Goal: Task Accomplishment & Management: Complete application form

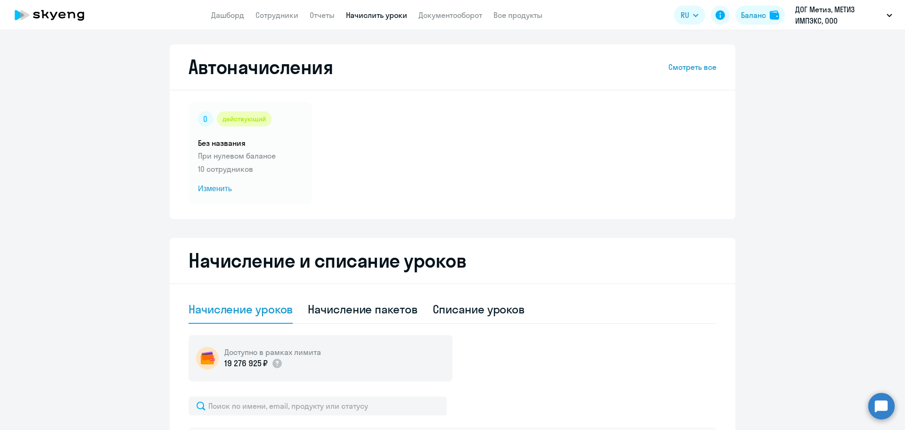
select select "10"
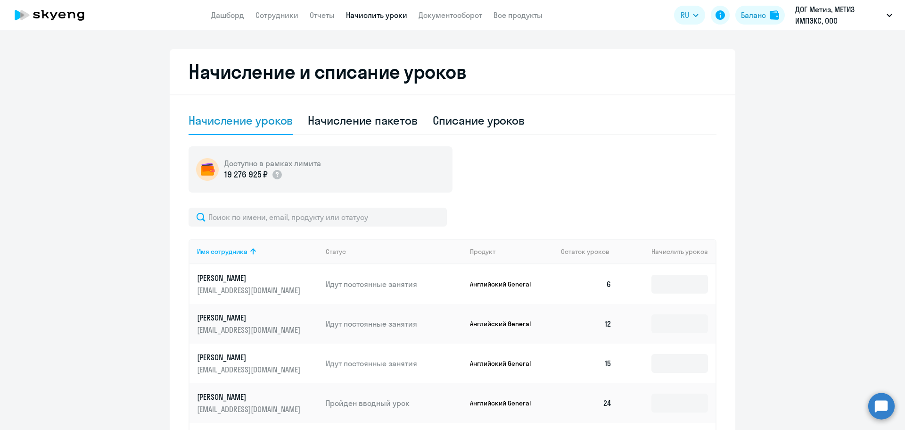
scroll to position [377, 0]
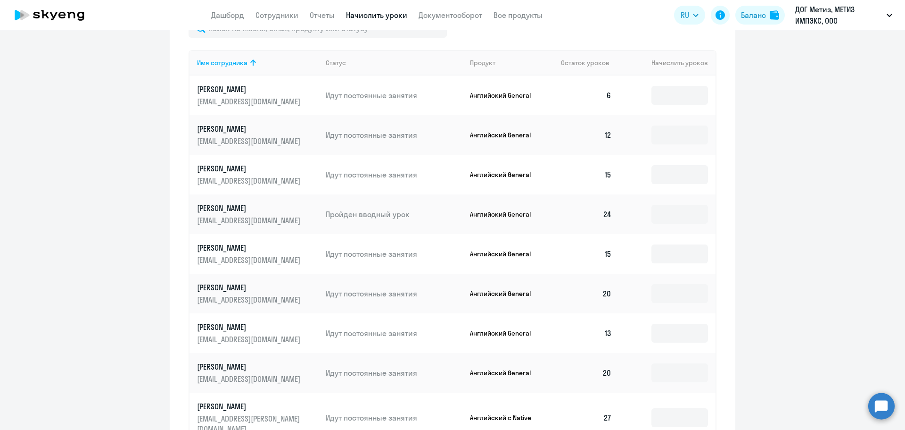
click at [776, 240] on ng-component "Автоначисления Смотреть все действующий Без названия При нулевом балансе 10 сот…" at bounding box center [452, 94] width 905 height 854
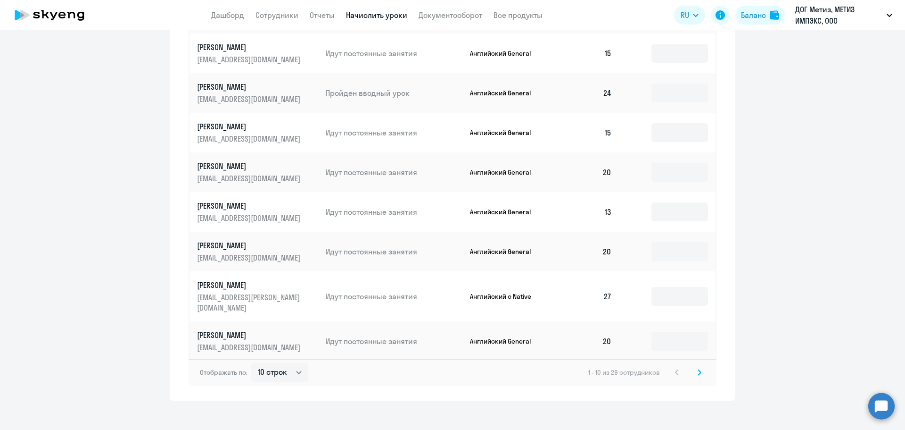
click at [694, 367] on svg-icon at bounding box center [699, 371] width 11 height 11
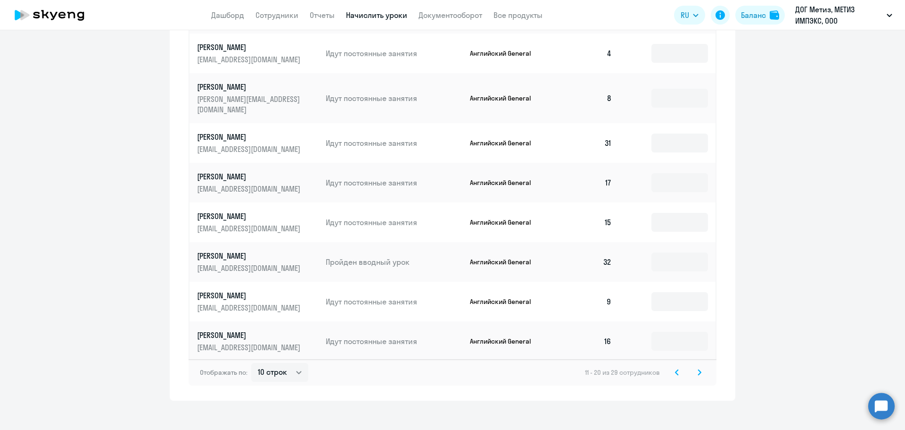
click at [698, 369] on icon at bounding box center [700, 372] width 4 height 7
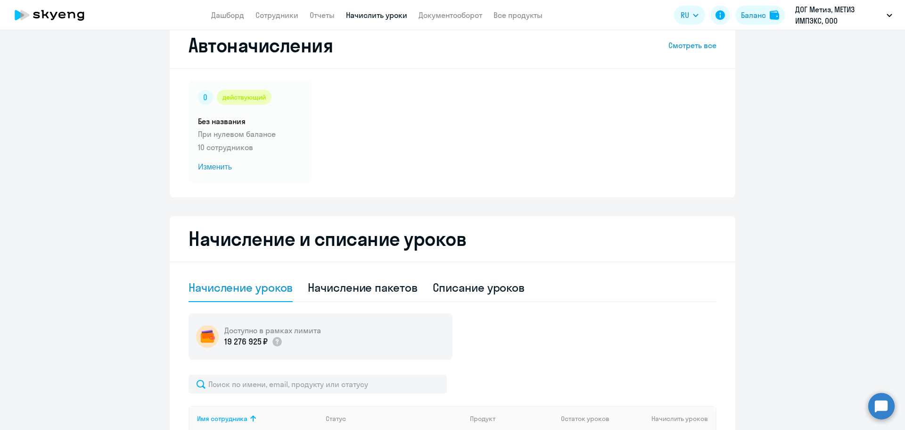
scroll to position [0, 0]
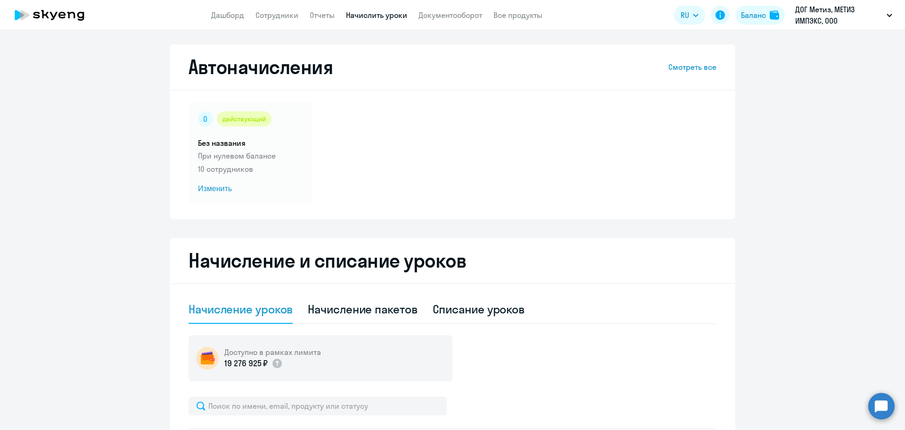
click at [281, 8] on app-header "Дашборд Сотрудники Отчеты Начислить уроки Документооборот Все продукты Дашборд …" at bounding box center [452, 15] width 905 height 30
click at [281, 13] on link "Сотрудники" at bounding box center [277, 14] width 43 height 9
select select "30"
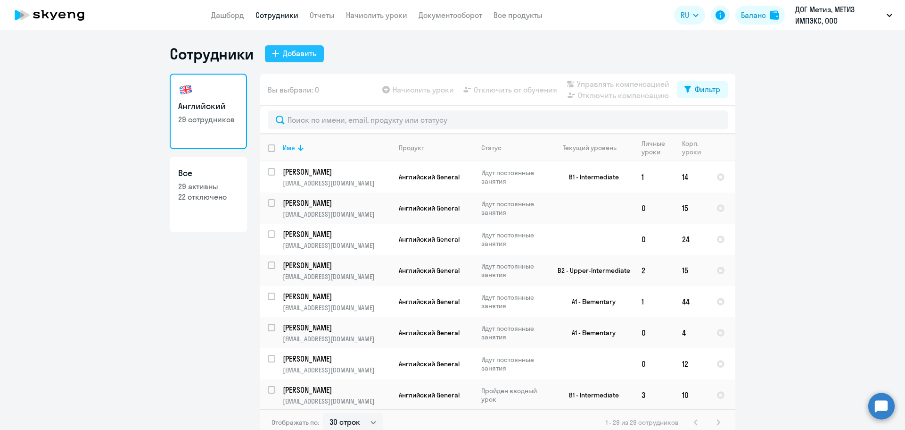
click at [283, 54] on div "Добавить" at bounding box center [299, 53] width 33 height 11
select select "english_adult_not_native_speaker"
select select "3"
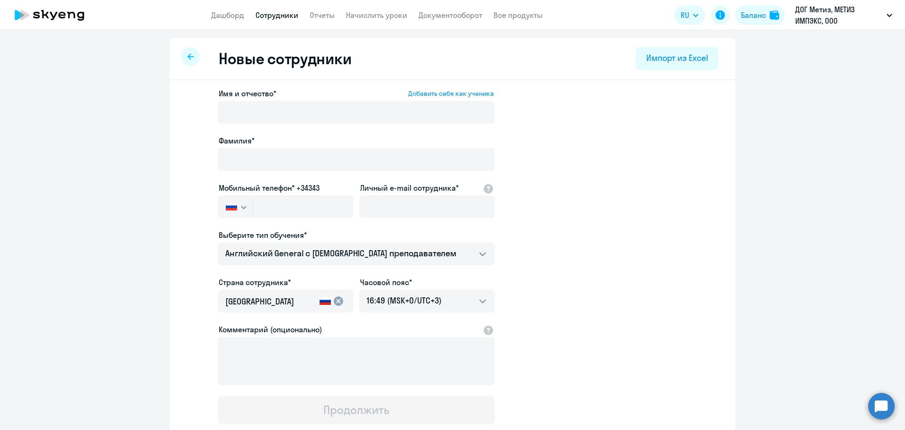
click at [839, 196] on ng-component "Новые сотрудники Импорт из Excel Имя и отчество* Добавить себя как ученика [PER…" at bounding box center [452, 266] width 905 height 457
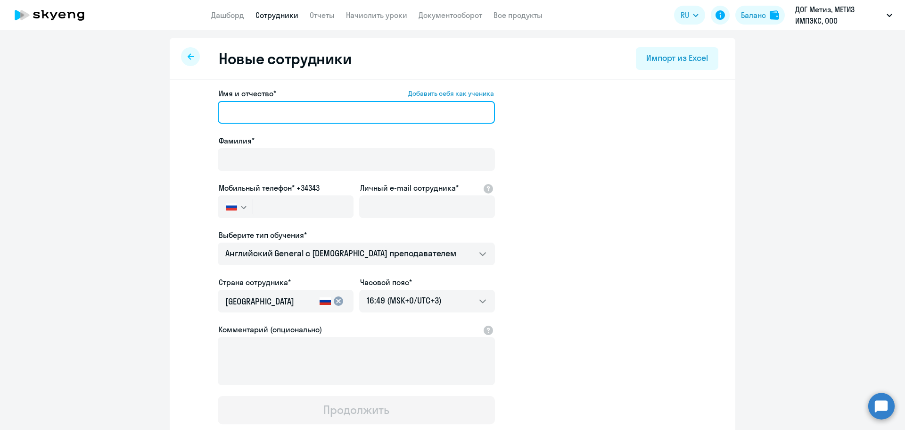
click at [323, 107] on input "Имя и отчество* Добавить себя как ученика" at bounding box center [356, 112] width 277 height 23
paste input "[PERSON_NAME]"
click at [248, 109] on input "[PERSON_NAME]" at bounding box center [356, 112] width 277 height 23
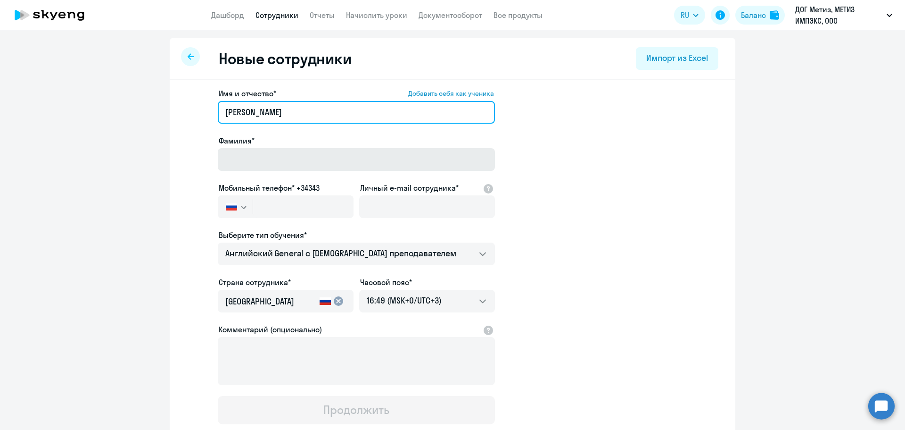
type input "[PERSON_NAME]"
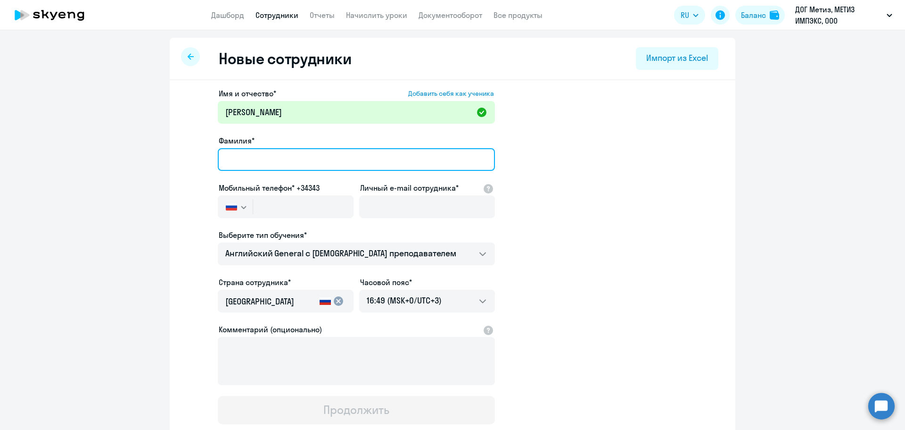
click at [278, 159] on input "Фамилия*" at bounding box center [356, 159] width 277 height 23
paste input "[PERSON_NAME]"
type input "[PERSON_NAME]"
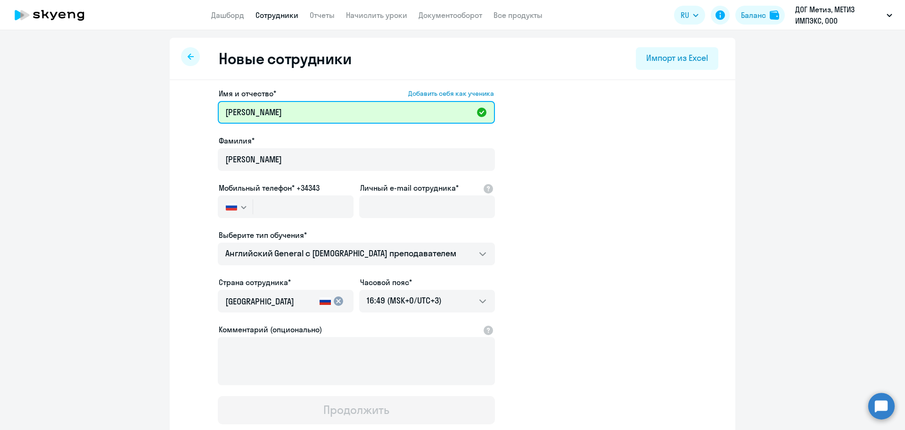
click at [244, 105] on input "[PERSON_NAME]" at bounding box center [356, 112] width 277 height 23
type input "[PERSON_NAME]"
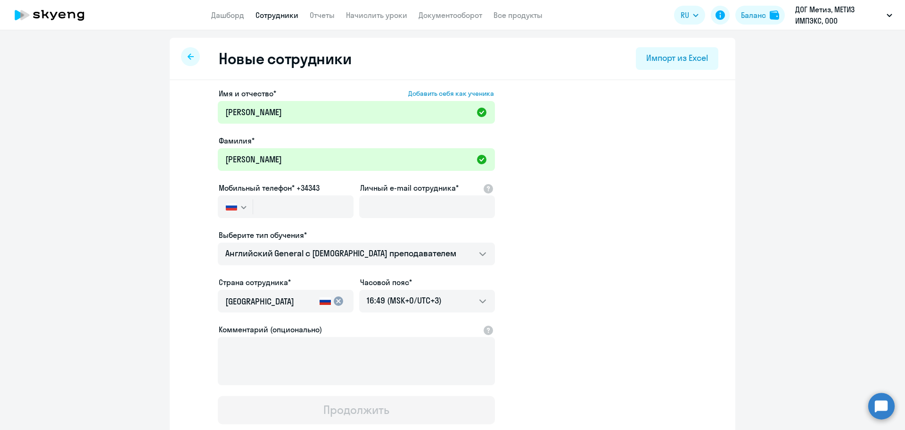
drag, startPoint x: 799, startPoint y: 183, endPoint x: 740, endPoint y: 184, distance: 58.5
click at [799, 183] on ng-component "Новые сотрудники Импорт из Excel Имя и отчество* Добавить себя как ученика [PER…" at bounding box center [452, 266] width 905 height 457
click at [317, 209] on input "text" at bounding box center [303, 206] width 100 height 23
paste input "[PHONE_NUMBER]"
type input "[PHONE_NUMBER]"
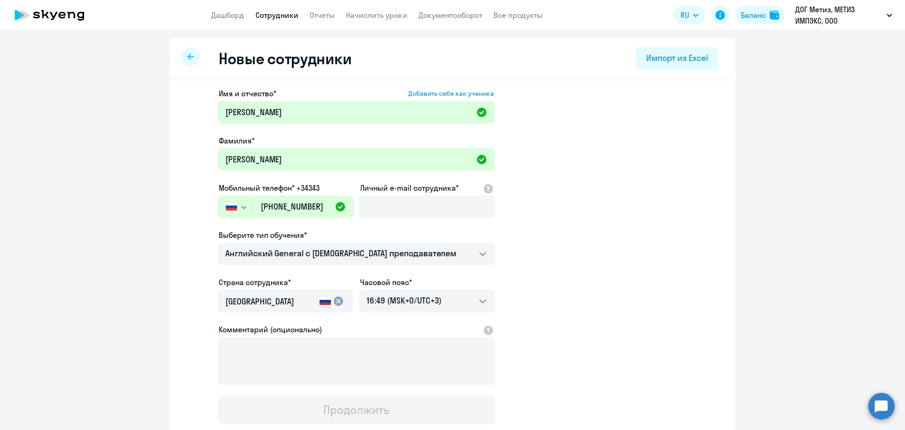
click at [825, 327] on ng-component "Новые сотрудники Импорт из Excel Имя и отчество* Добавить себя как ученика [PER…" at bounding box center [452, 266] width 905 height 457
click at [400, 205] on input "Личный e-mail сотрудника*" at bounding box center [427, 206] width 136 height 23
paste input "[EMAIL_ADDRESS][DOMAIN_NAME]"
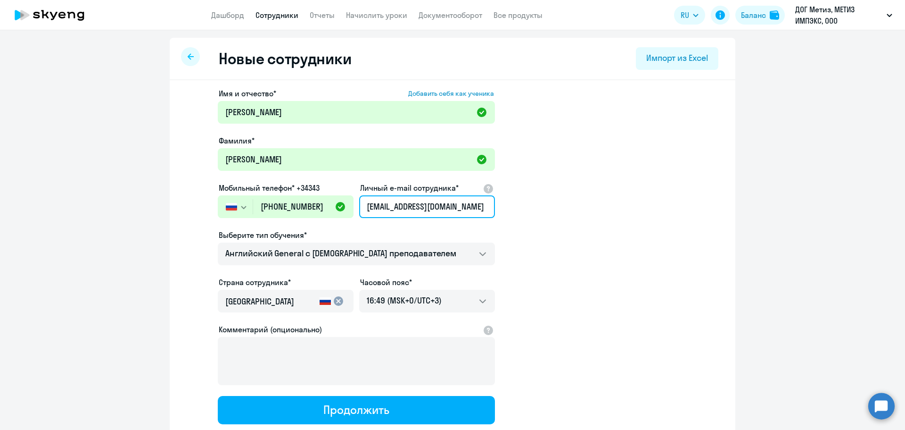
scroll to position [47, 0]
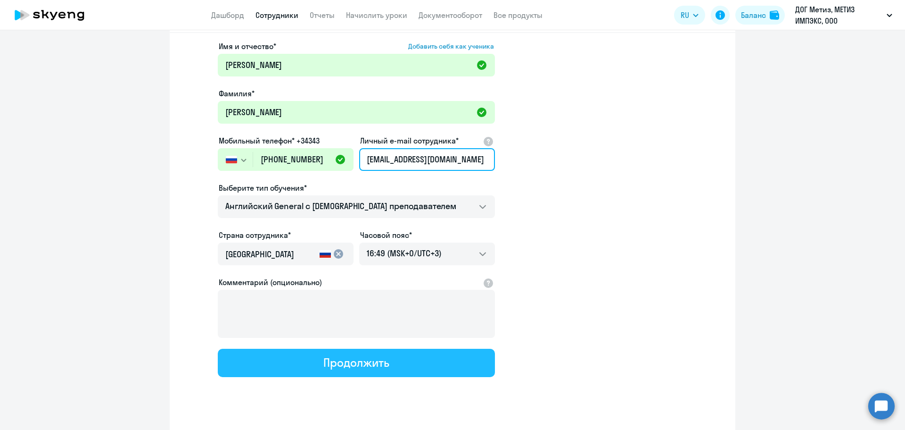
type input "[EMAIL_ADDRESS][DOMAIN_NAME]"
click at [360, 368] on div "Продолжить" at bounding box center [356, 362] width 66 height 15
select select "english_adult_not_native_speaker"
select select "3"
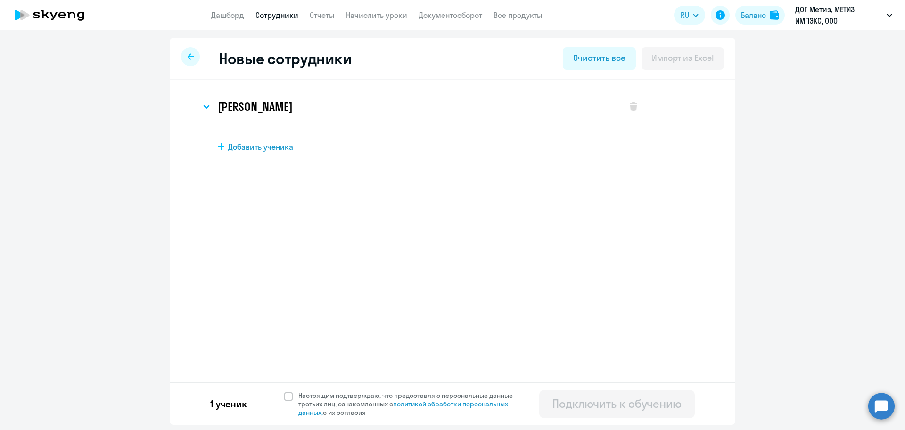
scroll to position [0, 0]
click at [292, 111] on h3 "[PERSON_NAME]" at bounding box center [255, 106] width 75 height 15
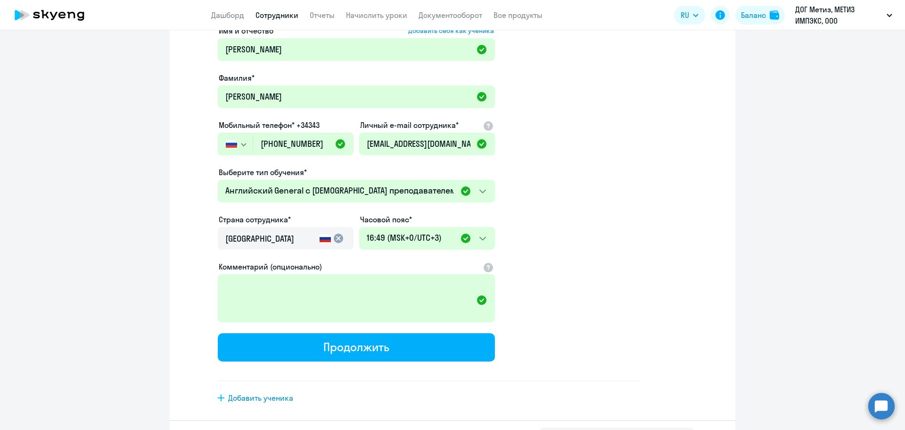
scroll to position [137, 0]
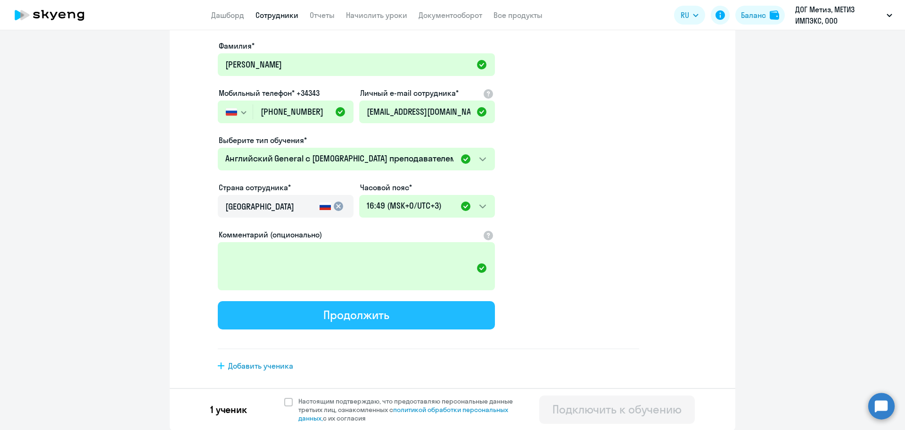
click at [387, 314] on button "Продолжить" at bounding box center [356, 315] width 277 height 28
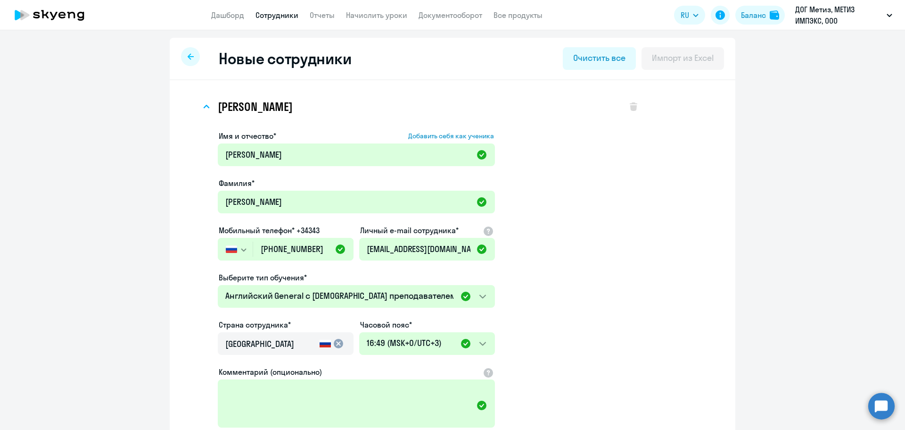
select select "english_adult_not_native_speaker"
select select "3"
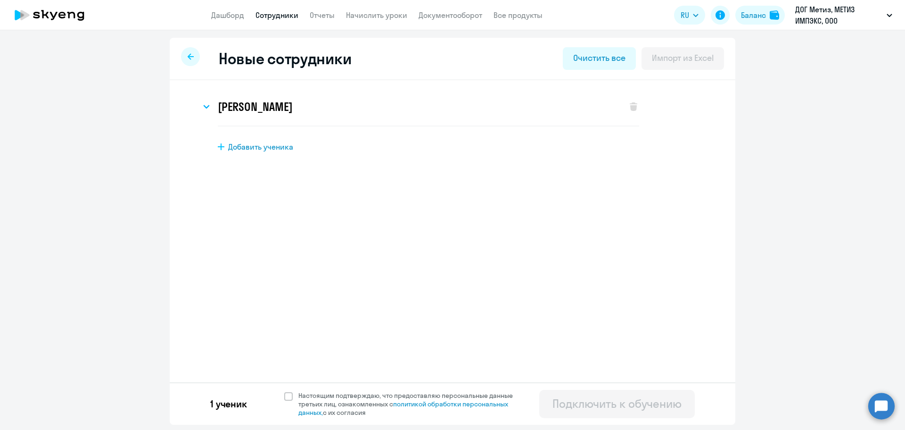
click at [281, 395] on div "1 ученик Настоящим подтверждаю, что предоставляю персональные данные третьих ли…" at bounding box center [453, 403] width 566 height 42
click at [288, 397] on span at bounding box center [288, 396] width 8 height 8
click at [284, 391] on input "Настоящим подтверждаю, что предоставляю персональные данные третьих лиц, ознако…" at bounding box center [284, 390] width 0 height 0
checkbox input "true"
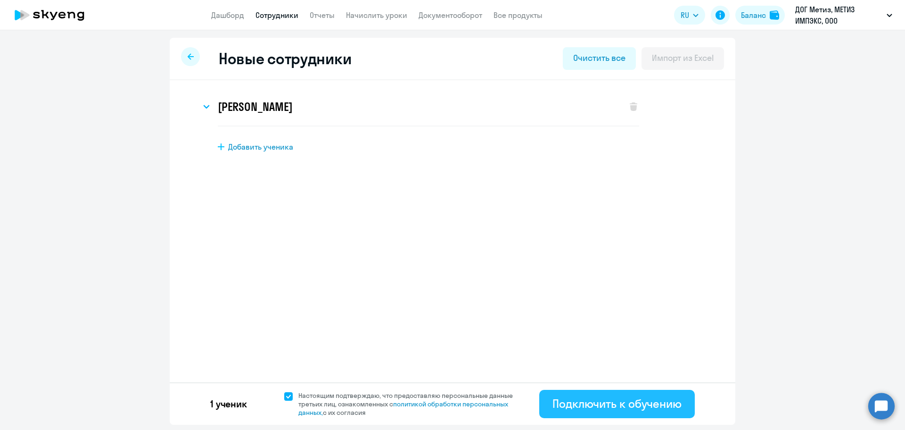
click at [607, 410] on div "Подключить к обучению" at bounding box center [617, 403] width 129 height 15
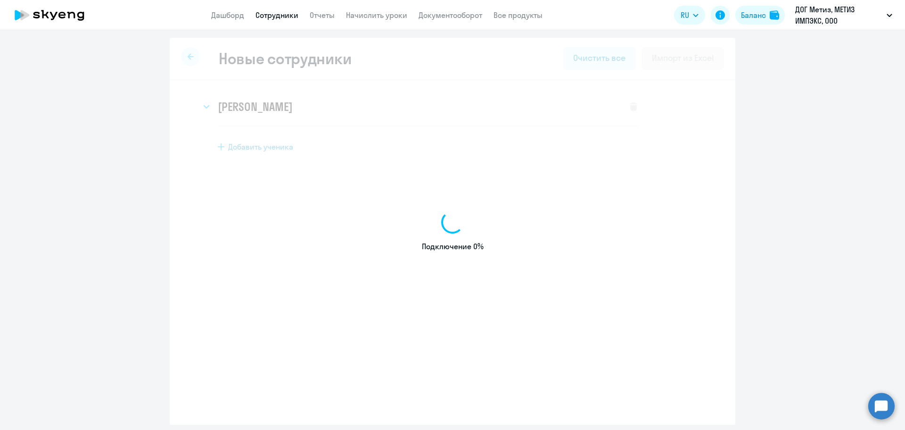
select select "english_adult_not_native_speaker"
select select "3"
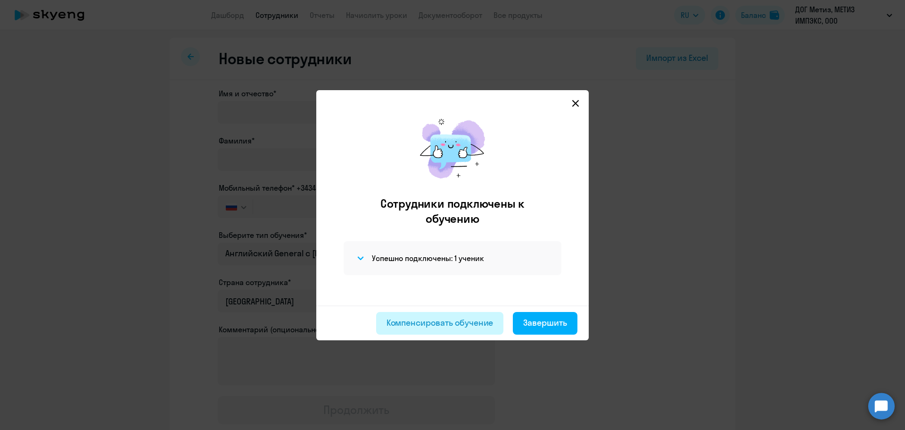
click at [452, 326] on div "Компенсировать обучение" at bounding box center [440, 322] width 107 height 12
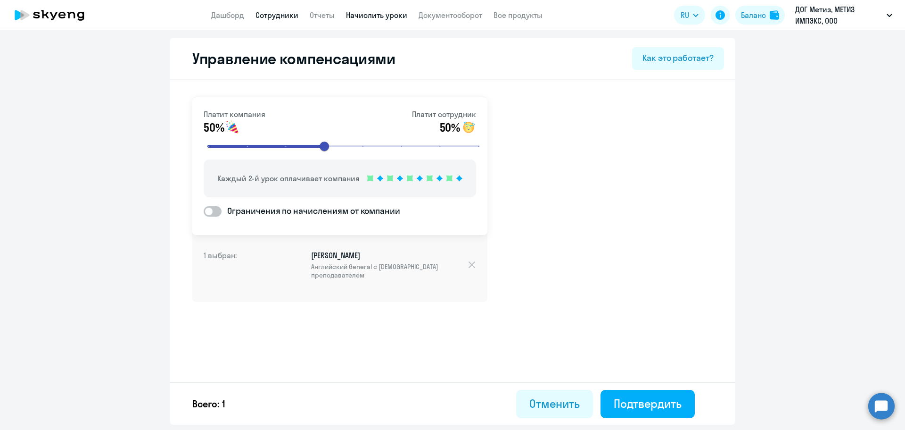
click at [363, 18] on link "Начислить уроки" at bounding box center [376, 14] width 61 height 9
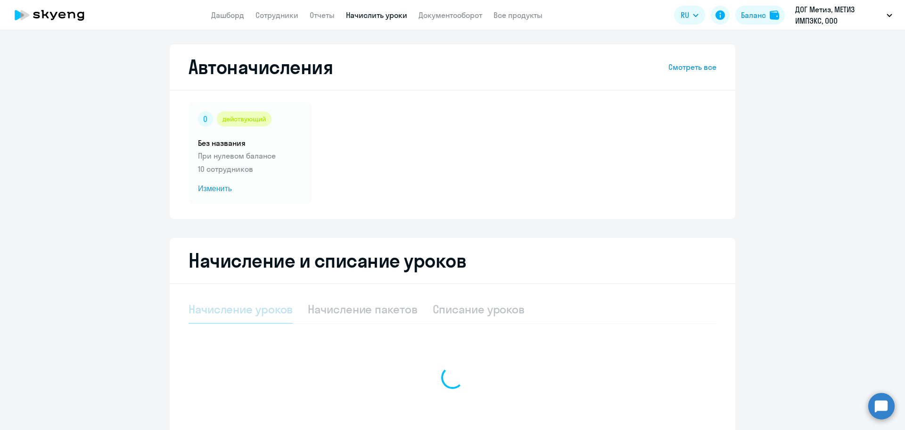
select select "10"
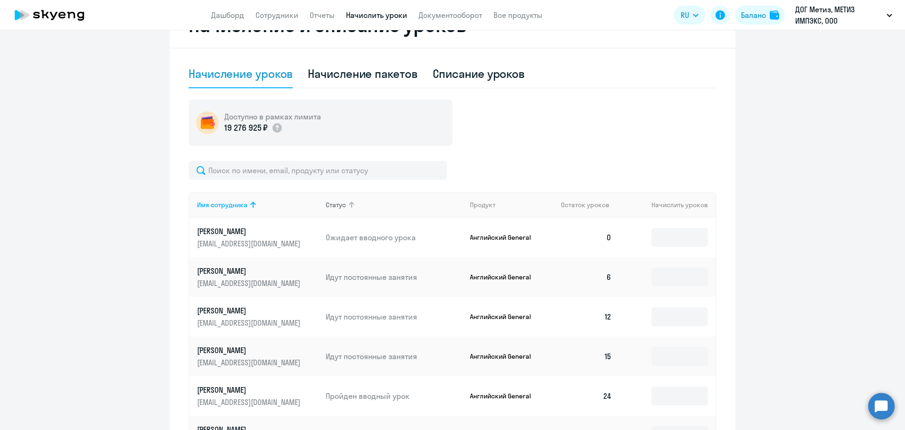
scroll to position [236, 0]
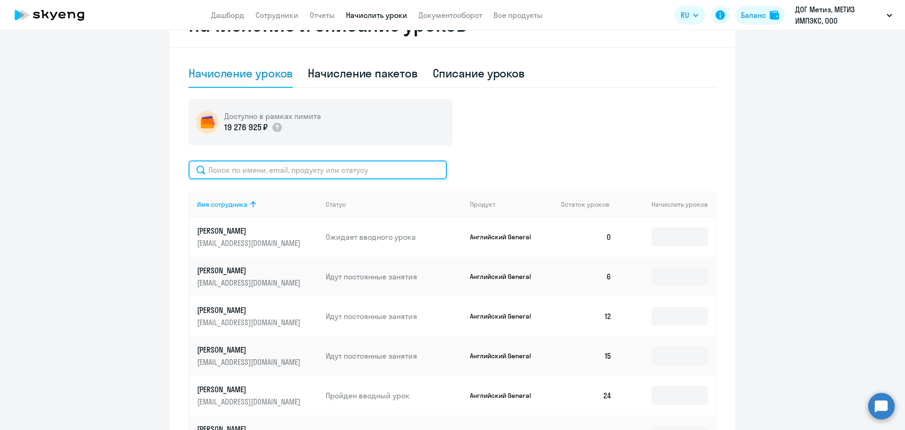
click at [322, 172] on input "text" at bounding box center [318, 169] width 258 height 19
type input "[PERSON_NAME]"
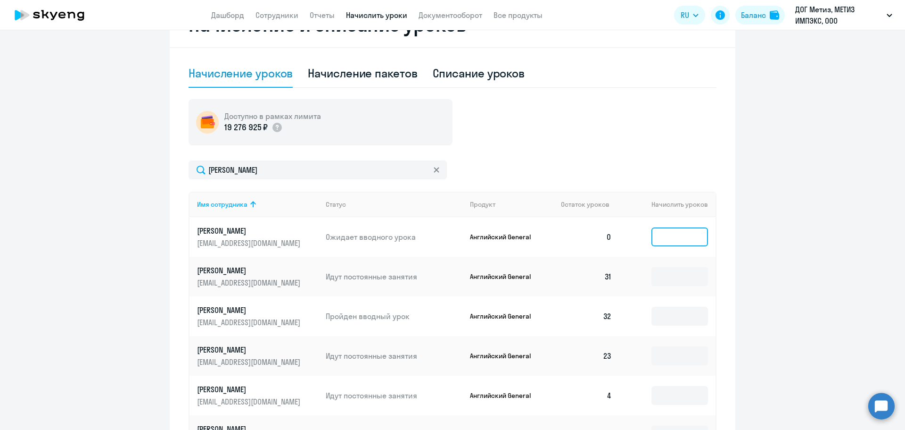
click at [675, 231] on input at bounding box center [680, 236] width 57 height 19
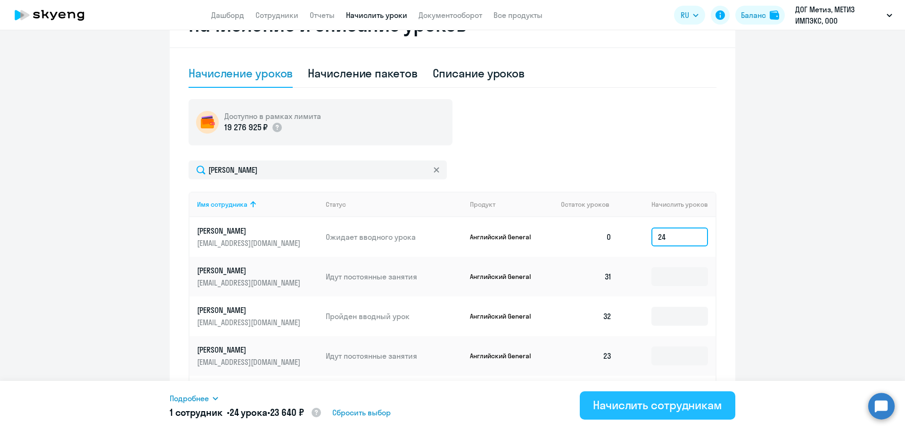
type input "24"
click at [677, 394] on button "Начислить сотрудникам" at bounding box center [658, 405] width 156 height 28
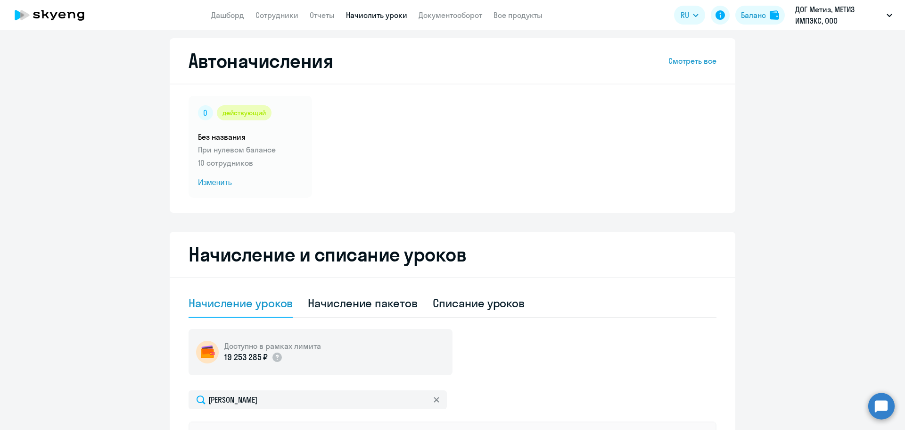
scroll to position [0, 0]
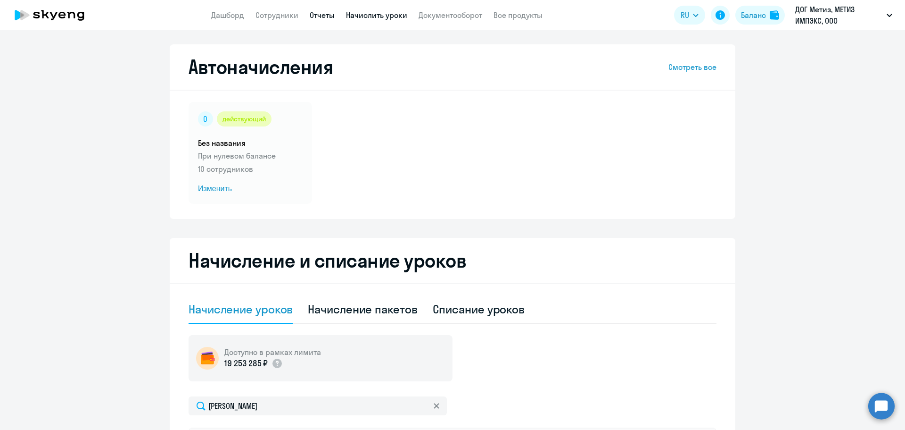
click at [318, 15] on link "Отчеты" at bounding box center [322, 14] width 25 height 9
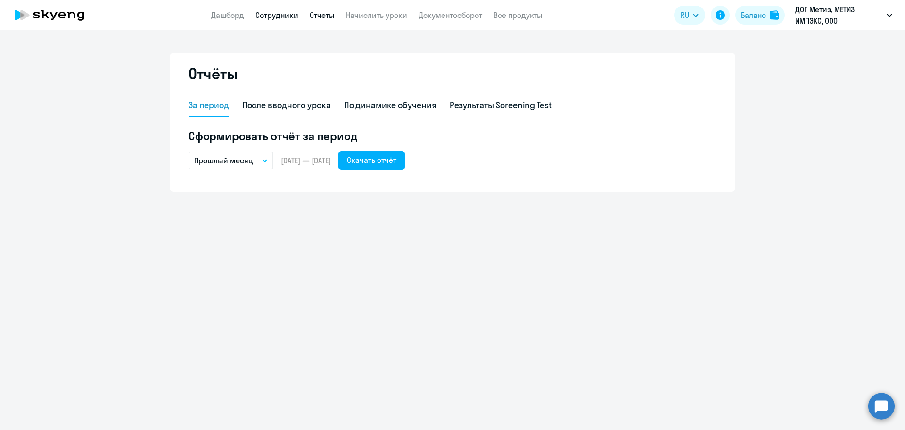
click at [287, 13] on link "Сотрудники" at bounding box center [277, 14] width 43 height 9
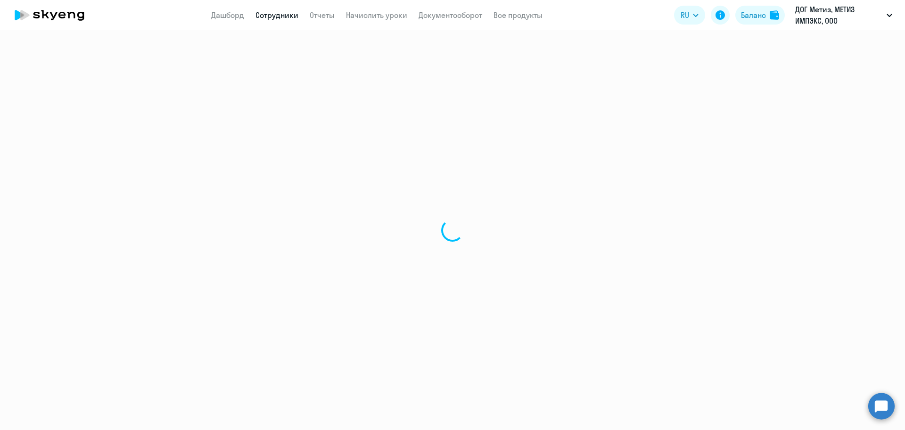
select select "30"
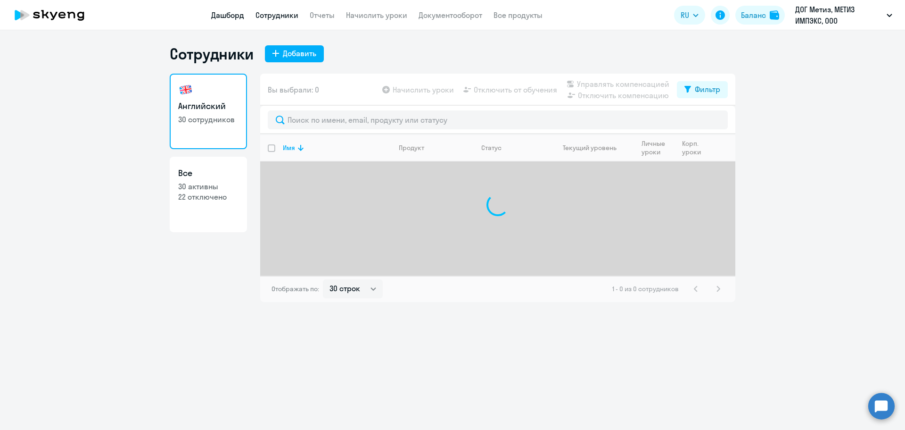
click at [229, 13] on link "Дашборд" at bounding box center [227, 14] width 33 height 9
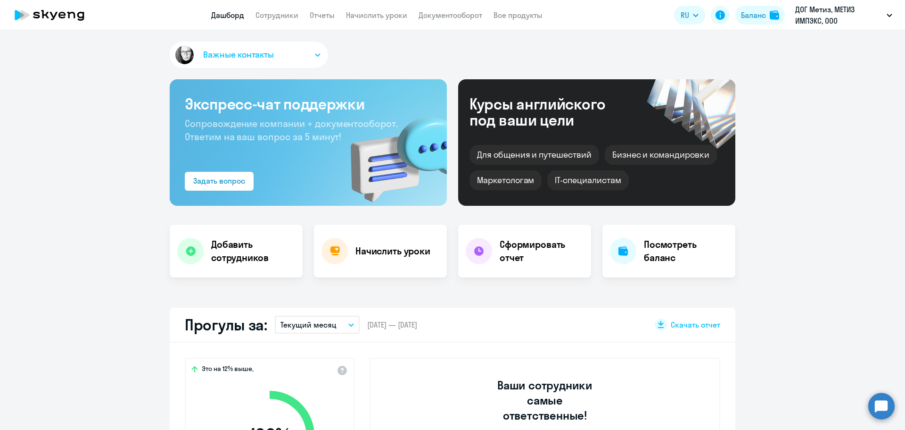
scroll to position [236, 0]
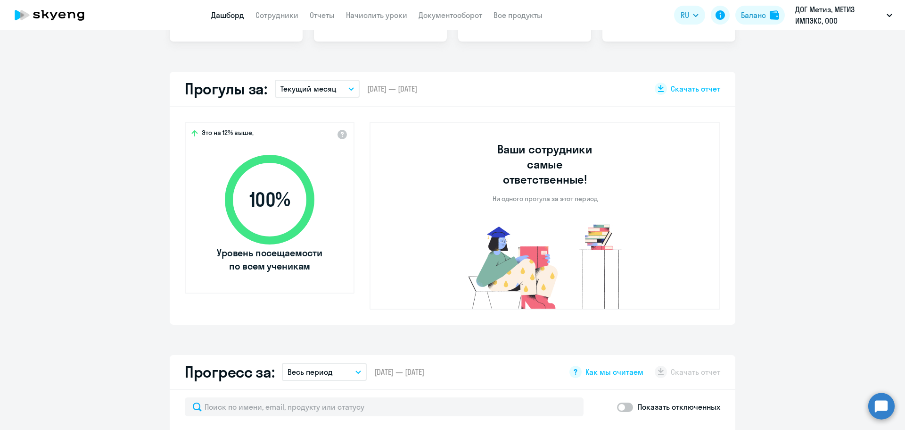
select select "30"
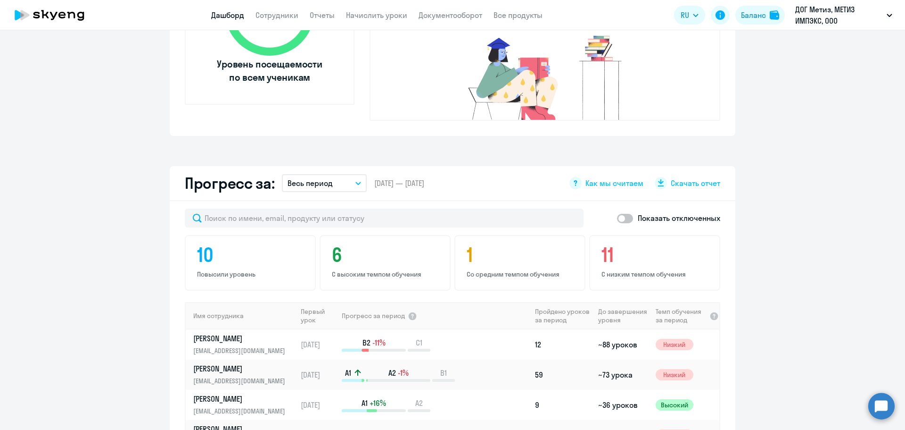
click at [622, 214] on span at bounding box center [625, 218] width 16 height 9
click at [617, 218] on input "checkbox" at bounding box center [617, 218] width 0 height 0
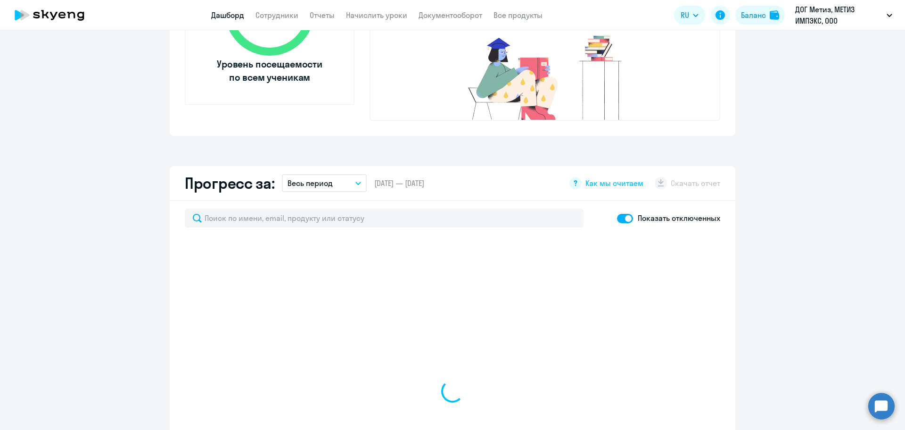
click at [622, 214] on span at bounding box center [625, 218] width 16 height 9
click at [617, 218] on input "checkbox" at bounding box center [617, 218] width 0 height 0
checkbox input "false"
select select "30"
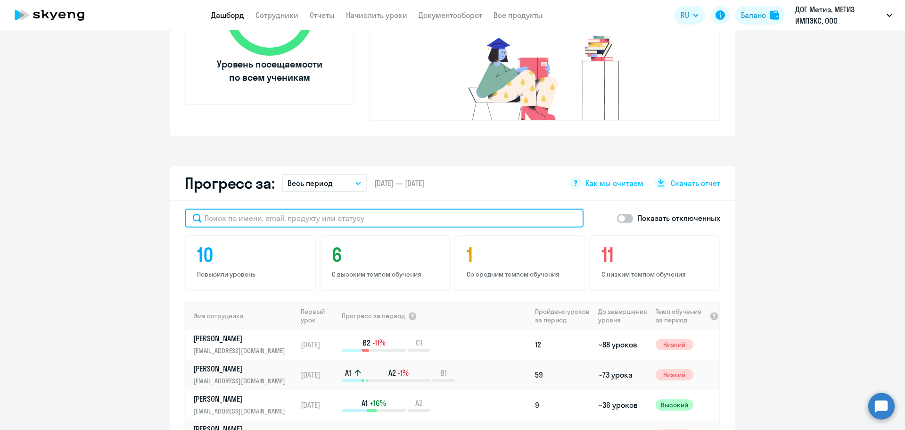
click at [309, 208] on input "text" at bounding box center [384, 217] width 399 height 19
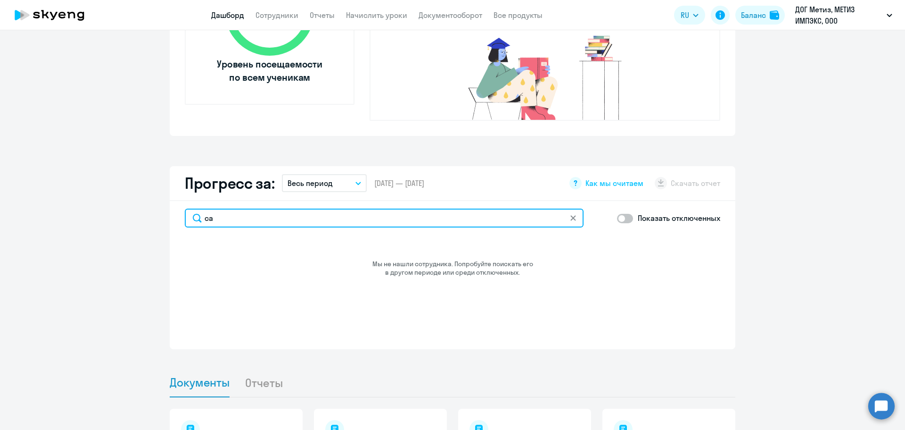
type input "с"
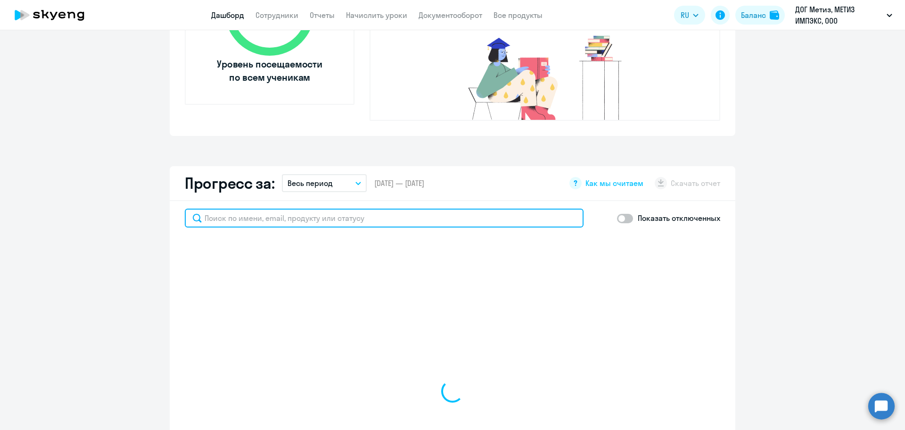
scroll to position [472, 0]
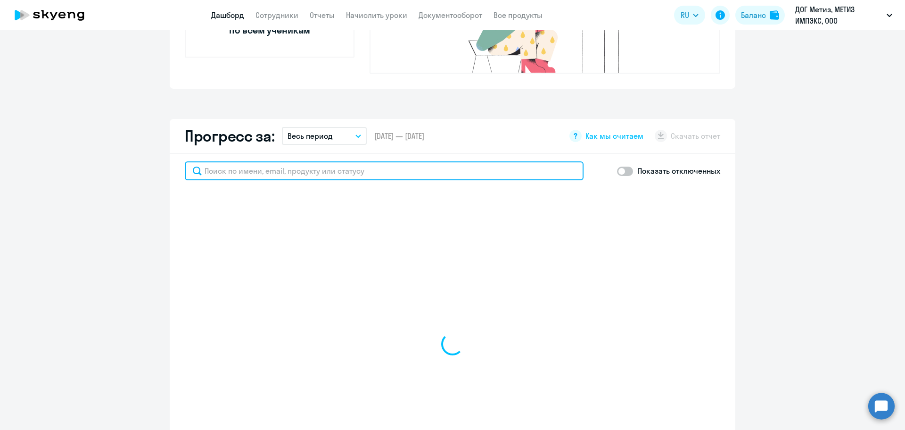
select select "30"
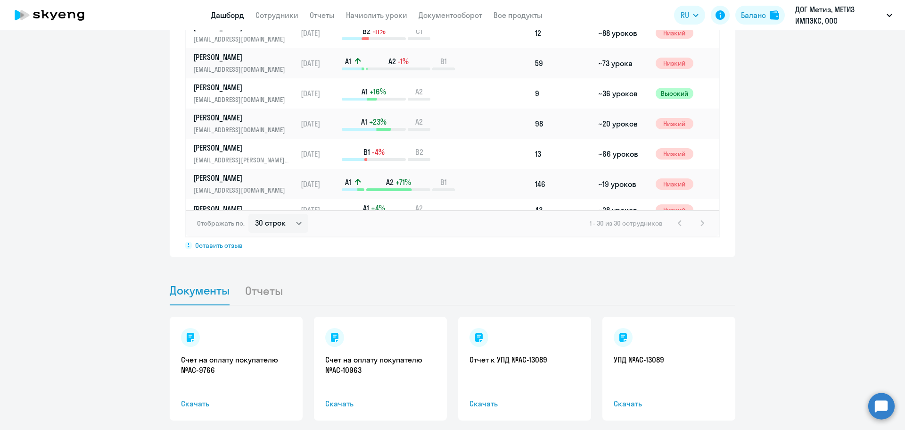
scroll to position [764, 0]
